Goal: Task Accomplishment & Management: Manage account settings

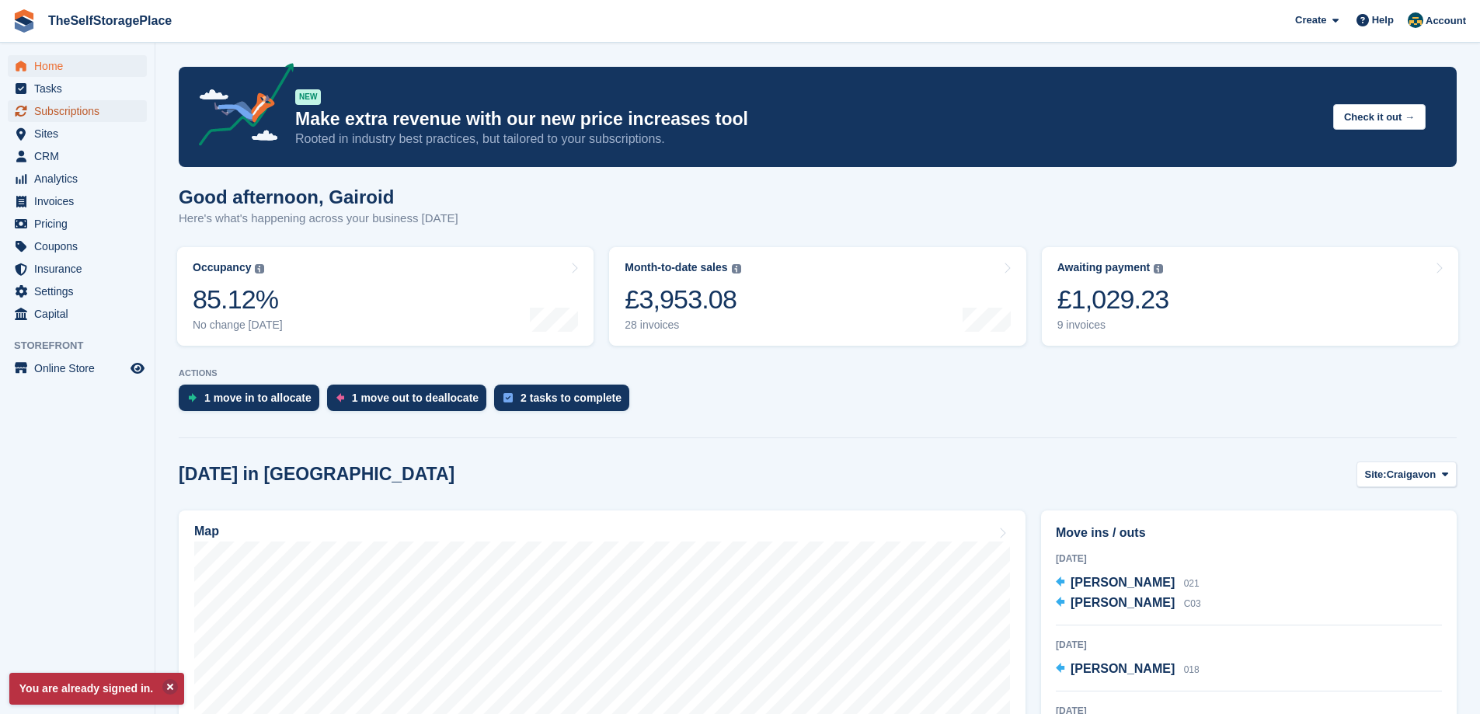
click at [84, 114] on span "Subscriptions" at bounding box center [80, 111] width 93 height 22
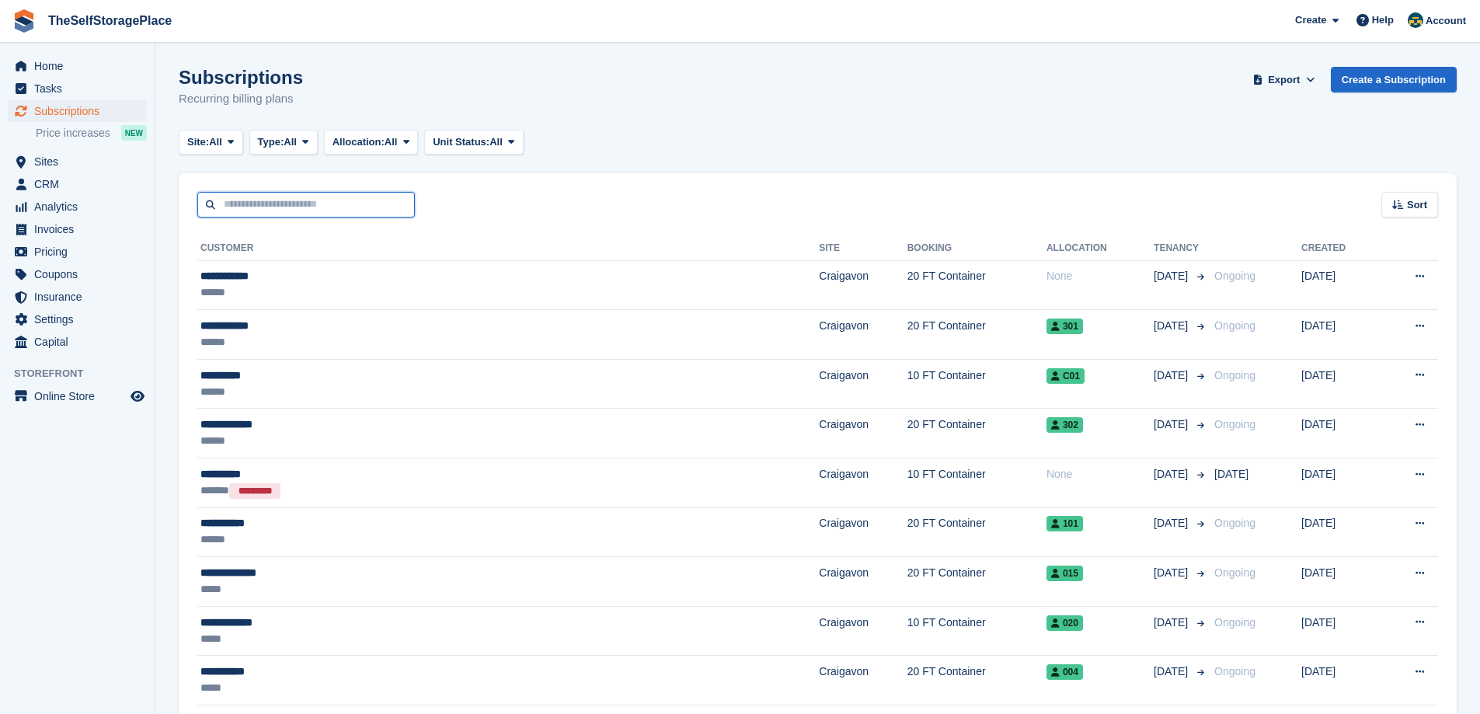
click at [308, 208] on input "text" at bounding box center [306, 205] width 218 height 26
type input "***"
